Goal: Task Accomplishment & Management: Use online tool/utility

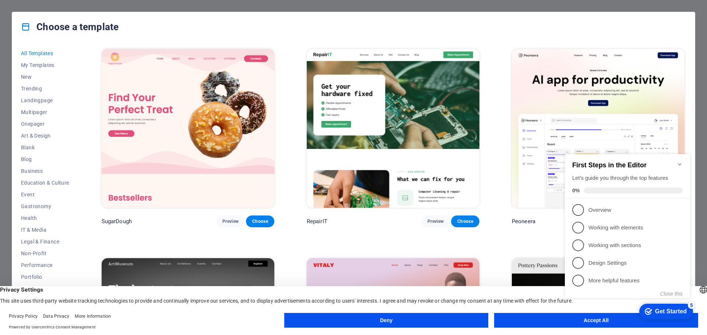
click at [555, 319] on button "Accept All" at bounding box center [596, 320] width 204 height 15
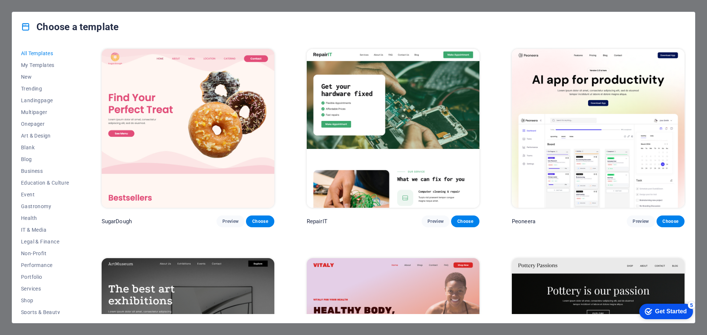
click at [706, 57] on div "Choose a template All Templates My Templates New Trending Landingpage Multipage…" at bounding box center [353, 167] width 707 height 335
click at [693, 9] on div "Choose a template All Templates My Templates New Trending Landingpage Multipage…" at bounding box center [353, 167] width 707 height 335
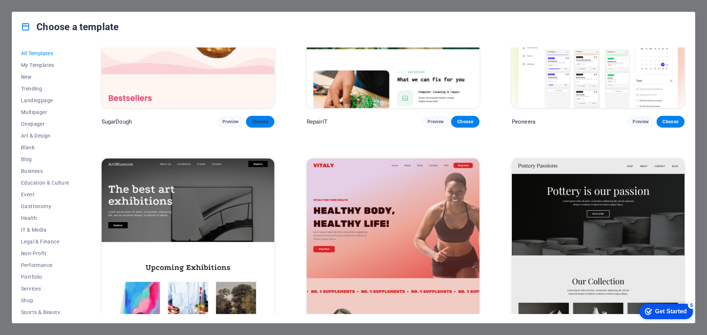
scroll to position [110, 0]
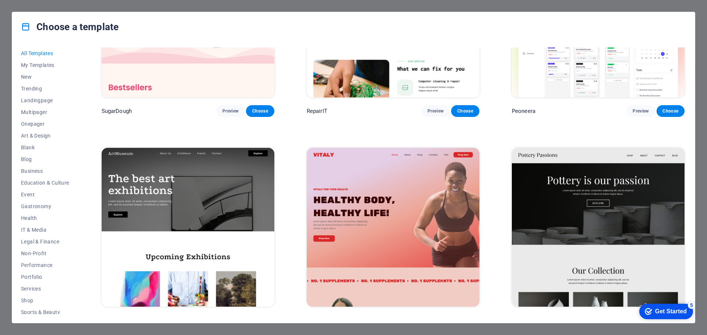
click at [217, 215] on img at bounding box center [188, 227] width 173 height 159
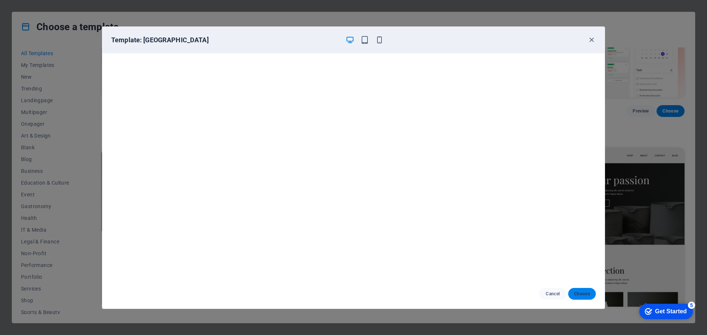
click at [586, 293] on span "Choose" at bounding box center [582, 294] width 16 height 6
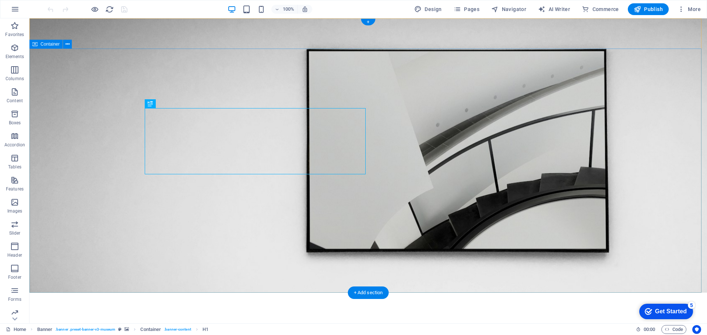
drag, startPoint x: 578, startPoint y: 130, endPoint x: 575, endPoint y: 135, distance: 4.9
